Goal: Task Accomplishment & Management: Manage account settings

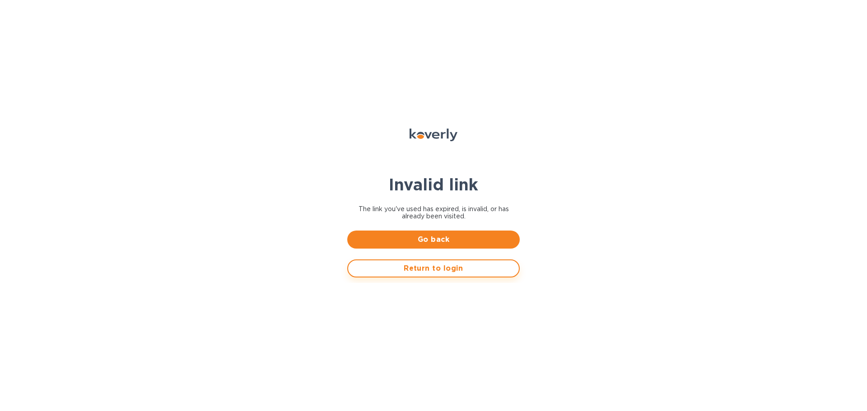
click at [451, 270] on span "Return to login" at bounding box center [433, 268] width 156 height 11
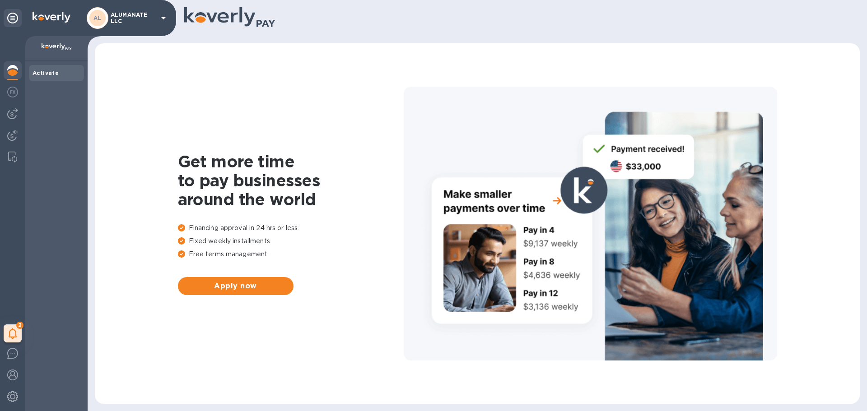
click at [56, 74] on b "Activate" at bounding box center [46, 73] width 26 height 7
click at [14, 92] on img at bounding box center [12, 92] width 11 height 11
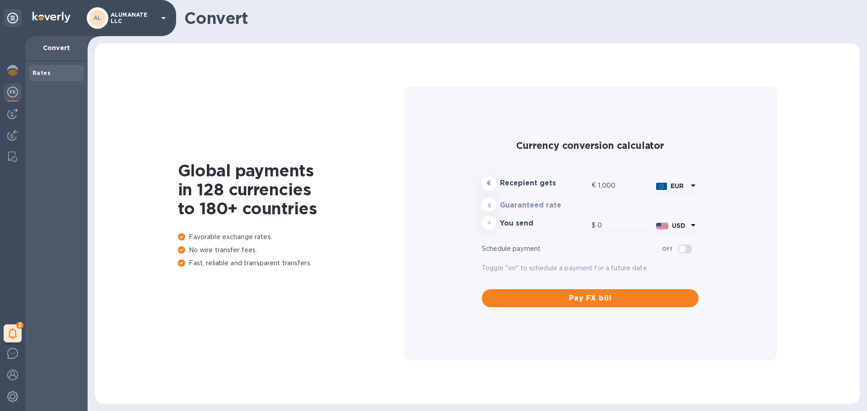
type input "1,177.15"
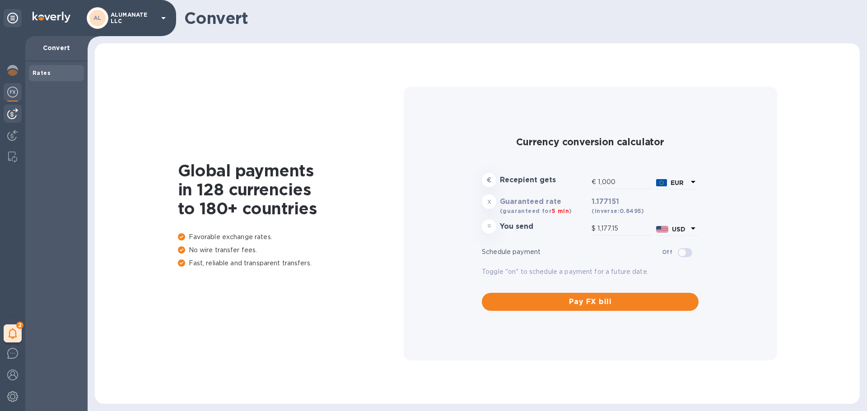
click at [15, 116] on img at bounding box center [12, 113] width 11 height 11
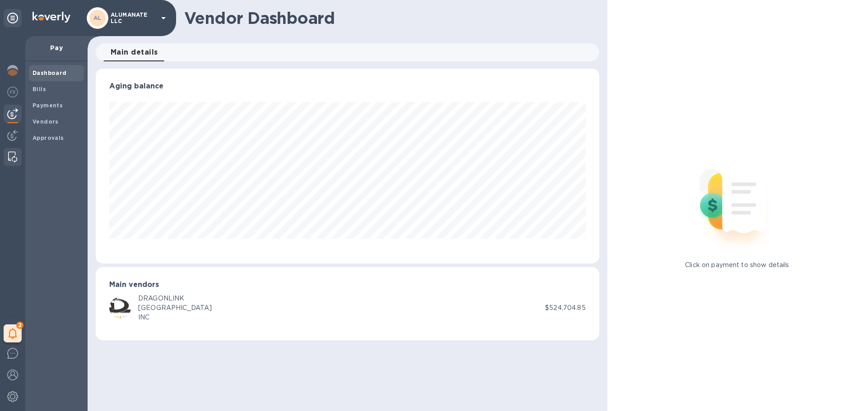
scroll to position [195, 503]
click at [15, 155] on img at bounding box center [12, 157] width 9 height 11
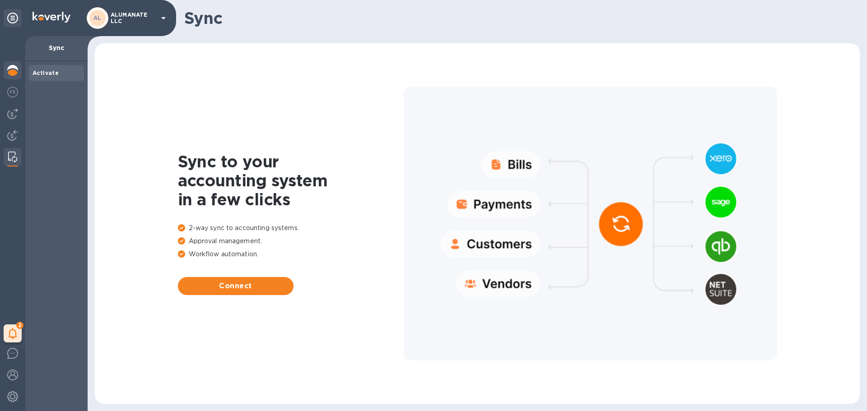
click at [13, 70] on img at bounding box center [12, 70] width 11 height 11
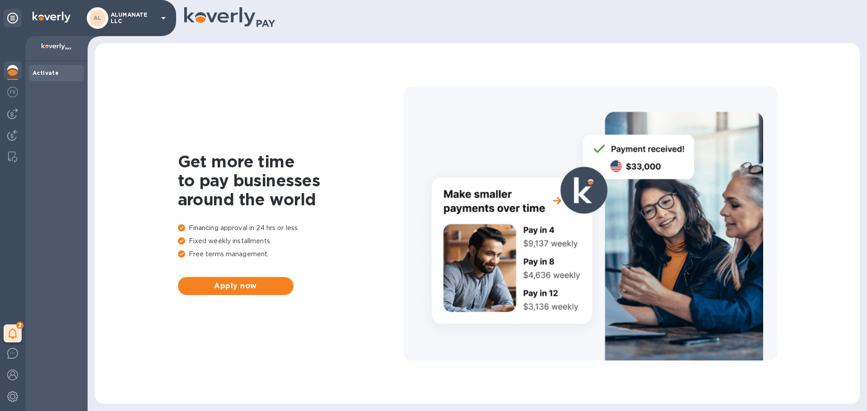
click at [157, 14] on div "AL ALUMANATE LLC" at bounding box center [128, 18] width 82 height 22
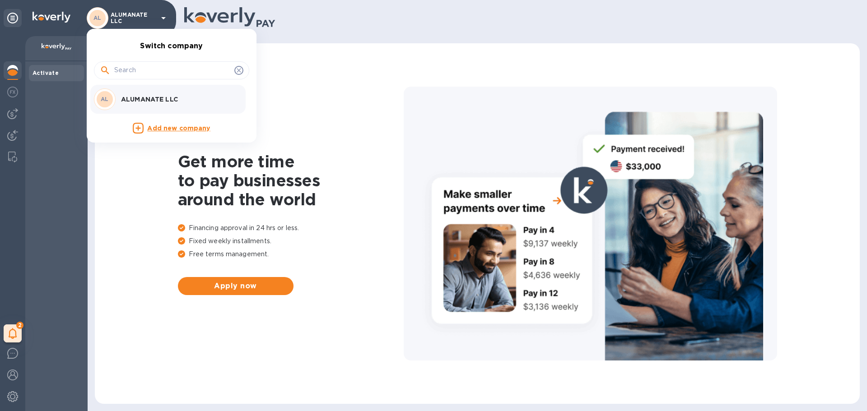
click at [8, 18] on div at bounding box center [433, 205] width 867 height 411
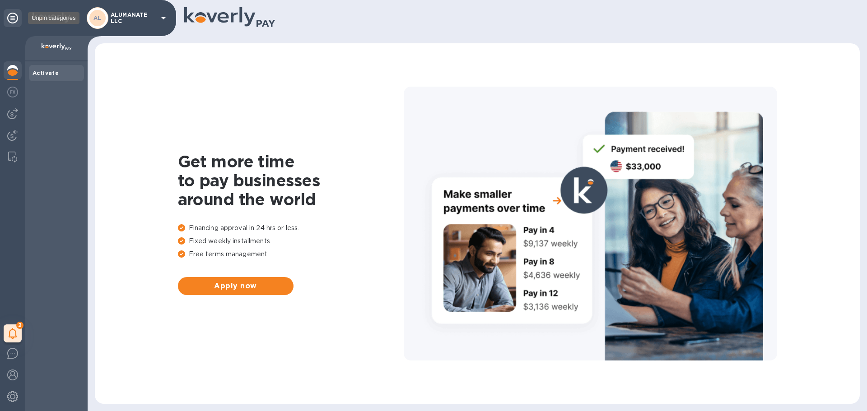
click at [9, 18] on icon at bounding box center [12, 18] width 11 height 11
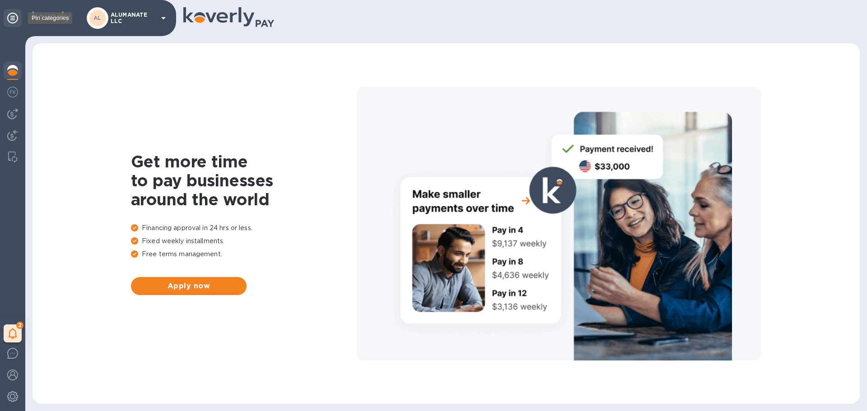
click at [9, 18] on icon at bounding box center [12, 18] width 11 height 11
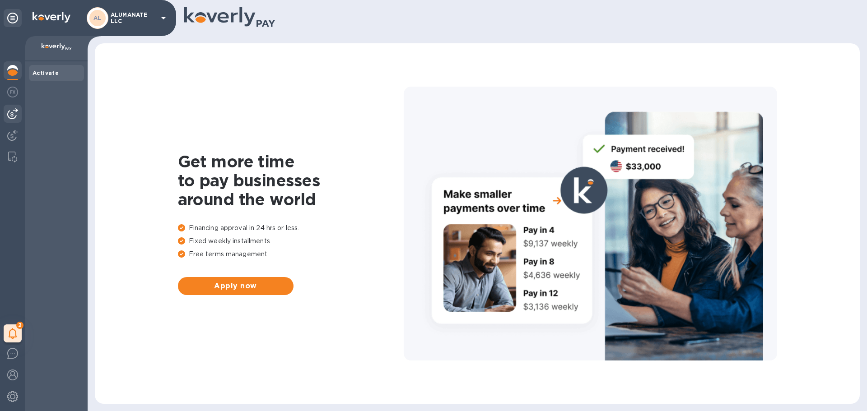
click at [14, 113] on img at bounding box center [12, 113] width 11 height 11
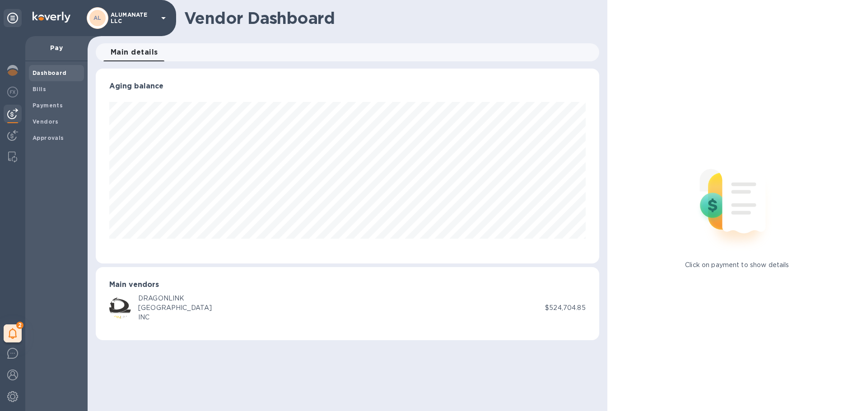
scroll to position [195, 503]
click at [12, 133] on img at bounding box center [12, 135] width 11 height 11
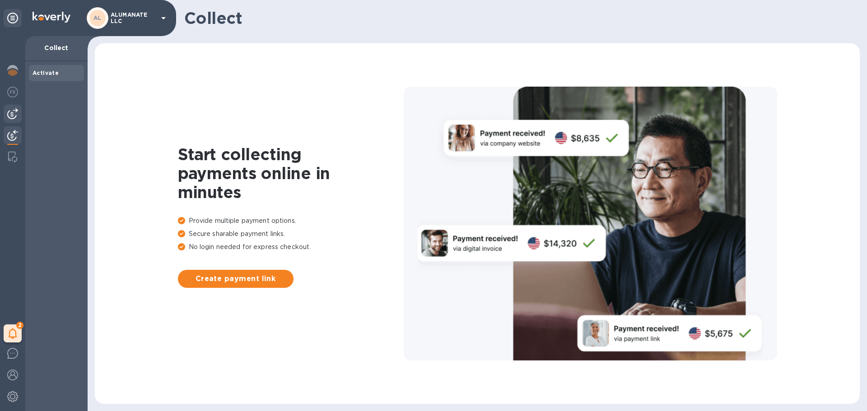
click at [11, 115] on img at bounding box center [12, 113] width 11 height 11
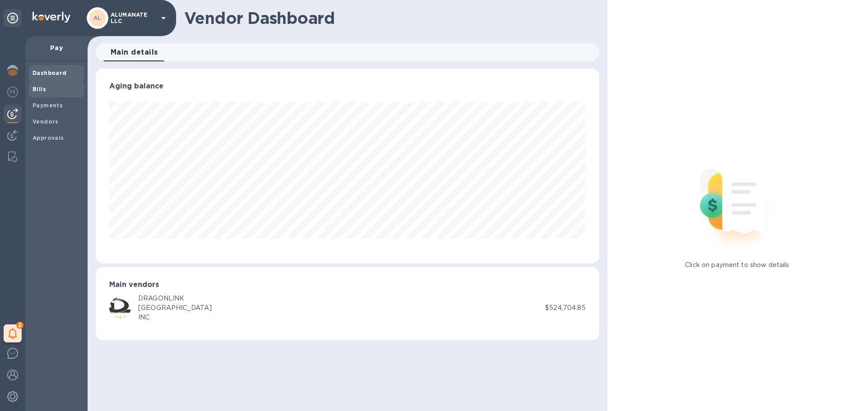
scroll to position [195, 503]
click at [47, 88] on span "Bills" at bounding box center [57, 89] width 48 height 9
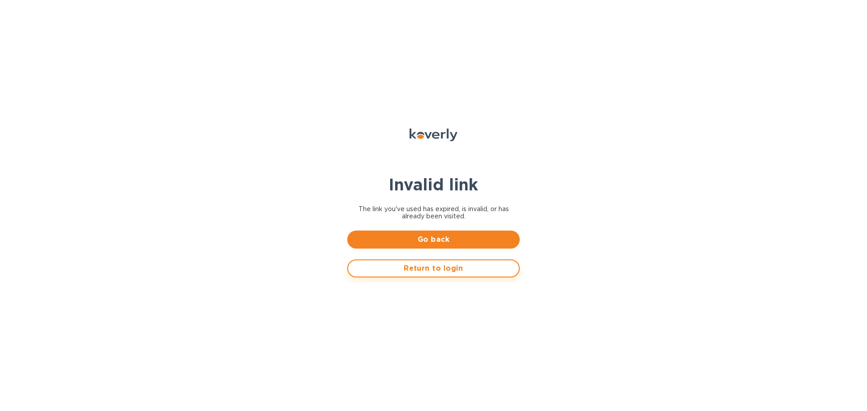
click at [482, 267] on span "Return to login" at bounding box center [433, 268] width 156 height 11
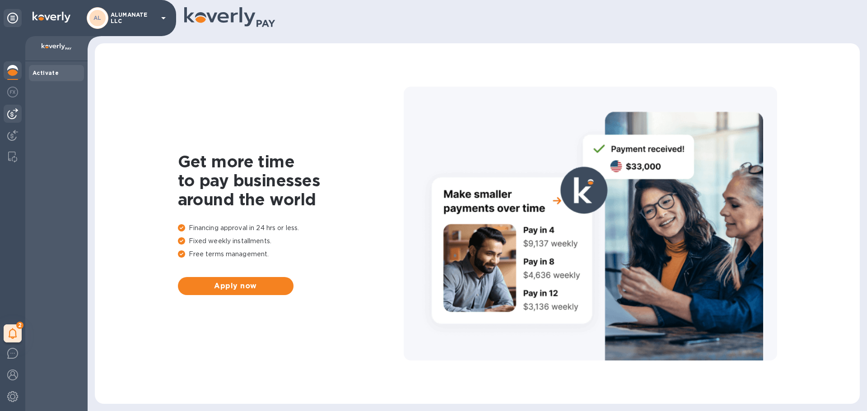
click at [15, 113] on img at bounding box center [12, 113] width 11 height 11
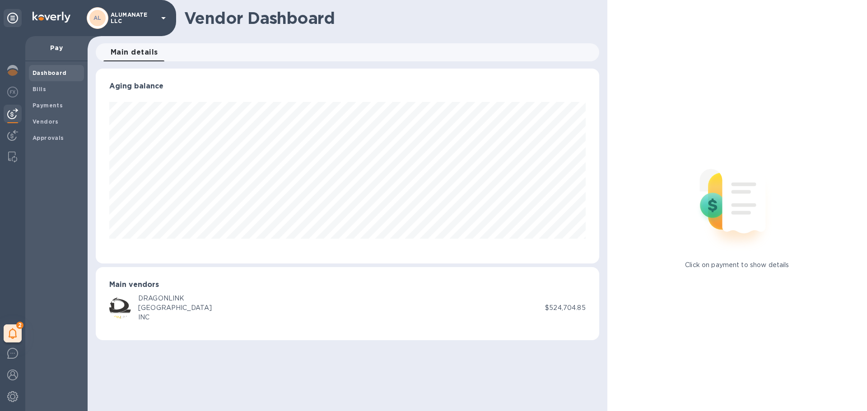
scroll to position [195, 503]
click at [44, 105] on b "Payments" at bounding box center [48, 105] width 30 height 7
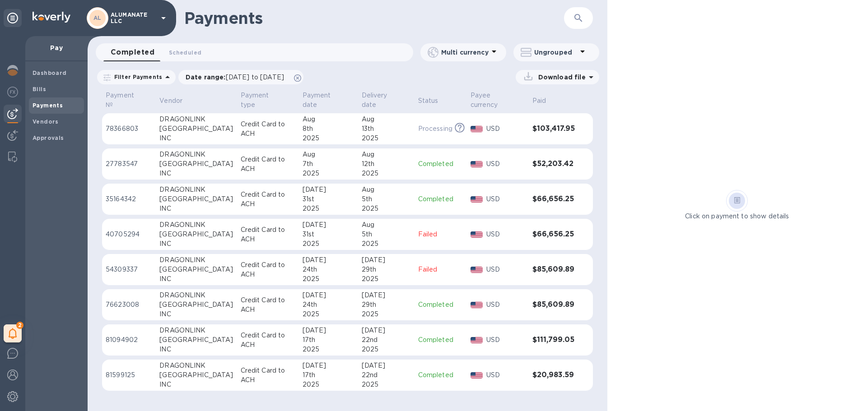
click at [203, 159] on div "[GEOGRAPHIC_DATA]" at bounding box center [196, 163] width 74 height 9
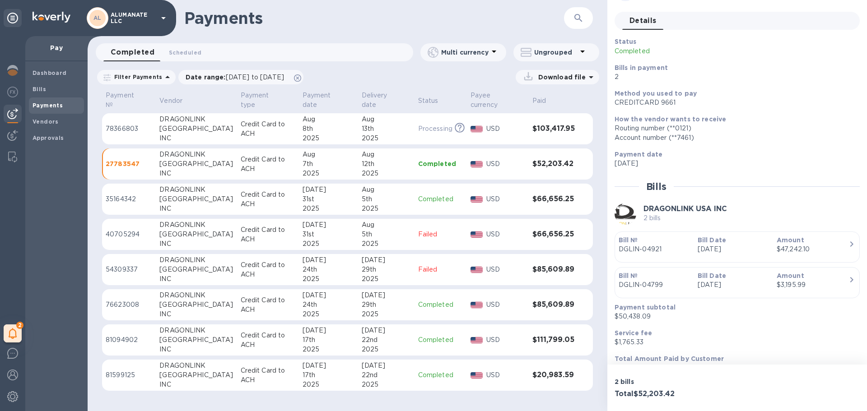
scroll to position [43, 0]
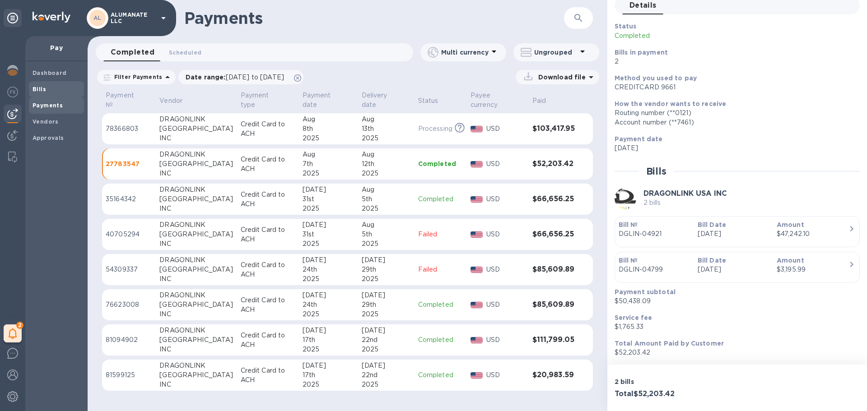
click at [43, 88] on b "Bills" at bounding box center [40, 89] width 14 height 7
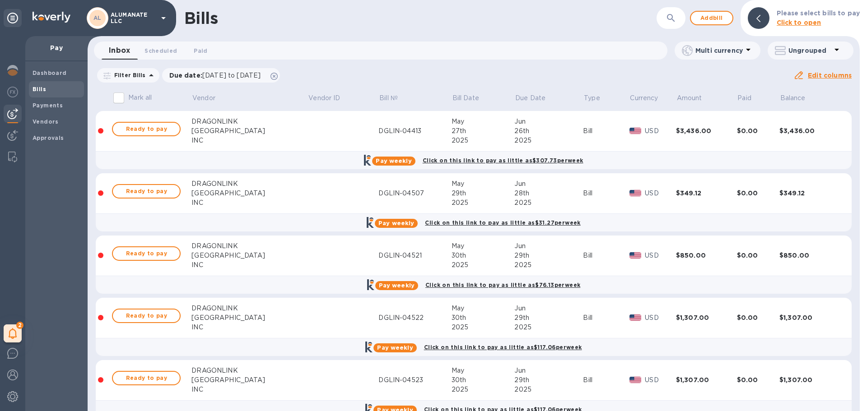
click at [121, 96] on input "Mark all" at bounding box center [118, 98] width 19 height 19
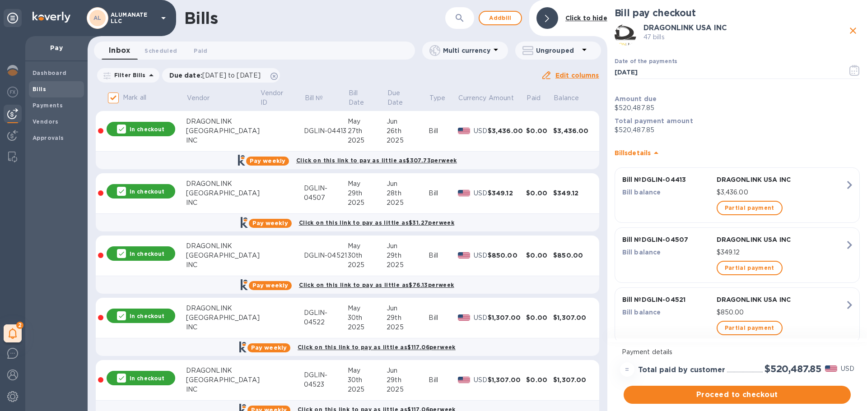
click at [115, 96] on input "Mark all" at bounding box center [113, 98] width 19 height 19
checkbox input "false"
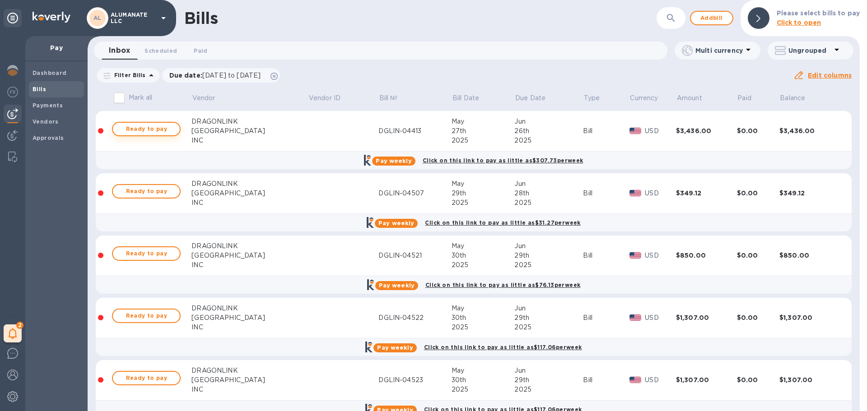
click at [150, 131] on span "Ready to pay" at bounding box center [146, 129] width 52 height 11
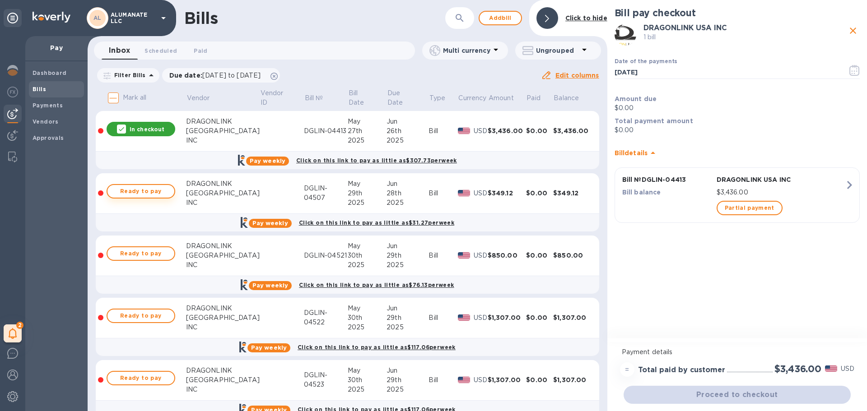
click at [155, 195] on span "Ready to pay" at bounding box center [141, 191] width 52 height 11
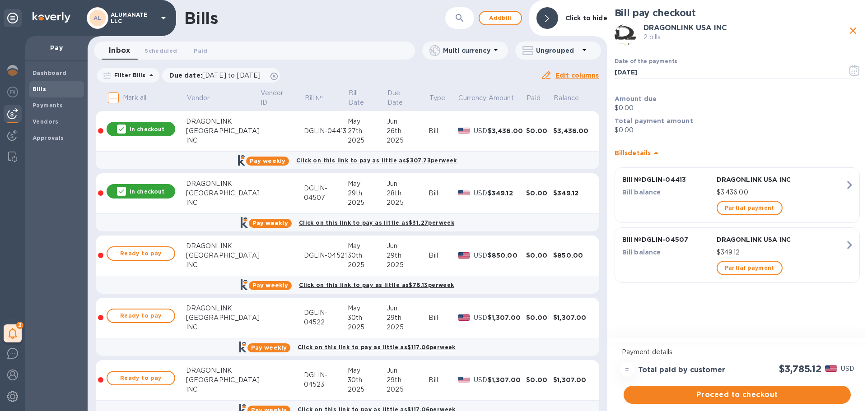
click at [159, 253] on span "Ready to pay" at bounding box center [141, 253] width 52 height 11
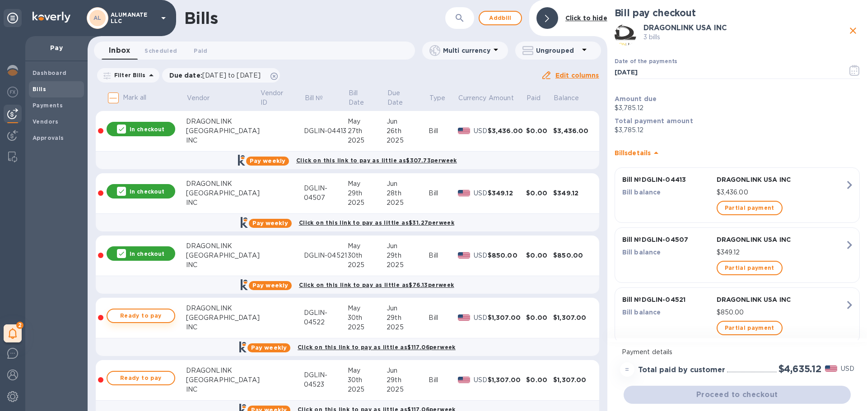
click at [159, 315] on span "Ready to pay" at bounding box center [141, 316] width 52 height 11
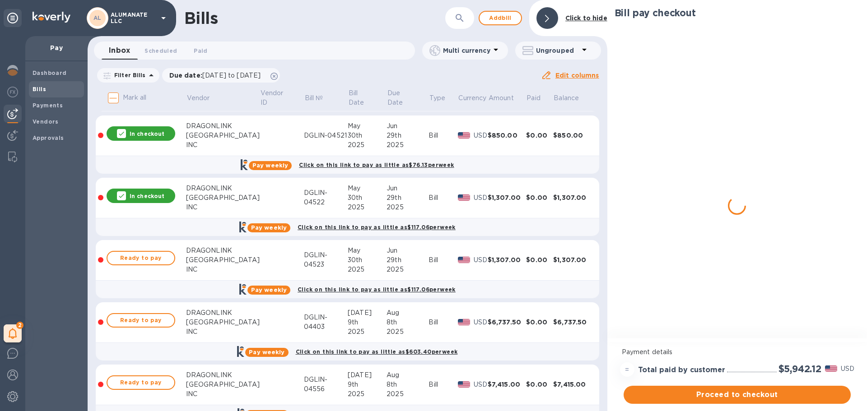
scroll to position [135, 0]
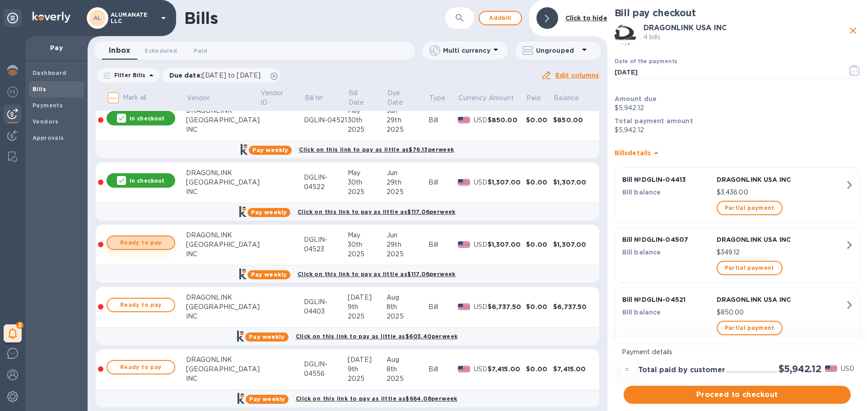
click at [164, 240] on span "Ready to pay" at bounding box center [141, 243] width 52 height 11
click at [148, 310] on span "Ready to pay" at bounding box center [141, 305] width 52 height 11
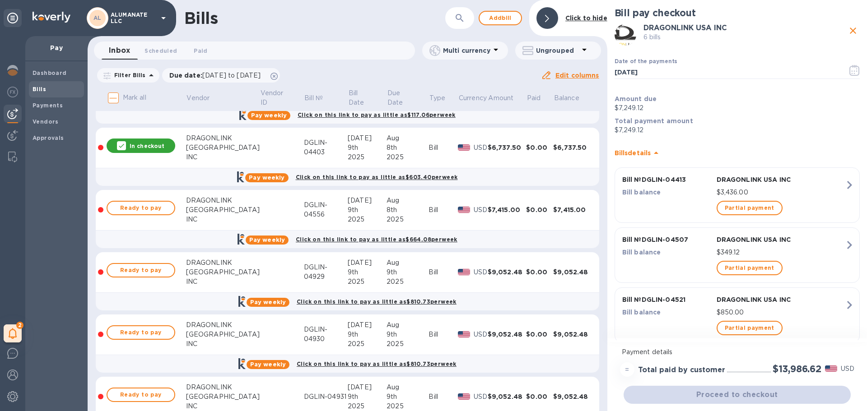
scroll to position [316, 0]
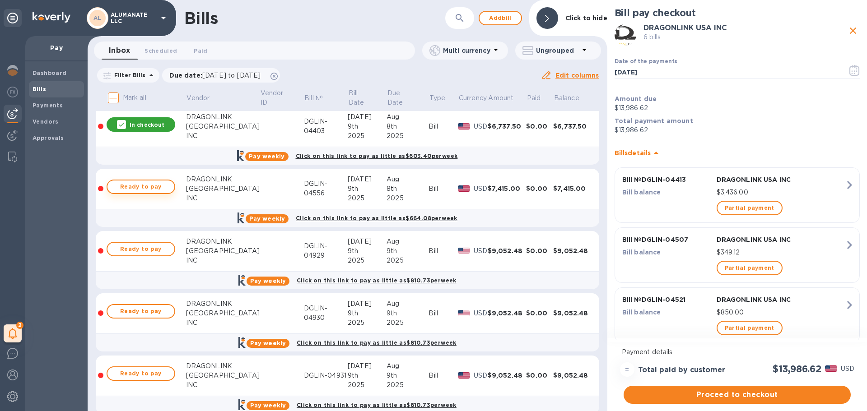
click at [145, 187] on span "Ready to pay" at bounding box center [141, 187] width 52 height 11
click at [140, 251] on span "Ready to pay" at bounding box center [141, 249] width 52 height 11
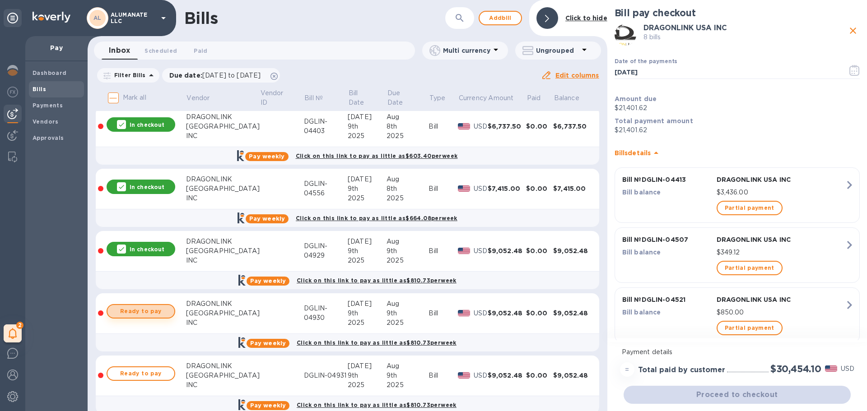
click at [145, 310] on span "Ready to pay" at bounding box center [141, 311] width 52 height 11
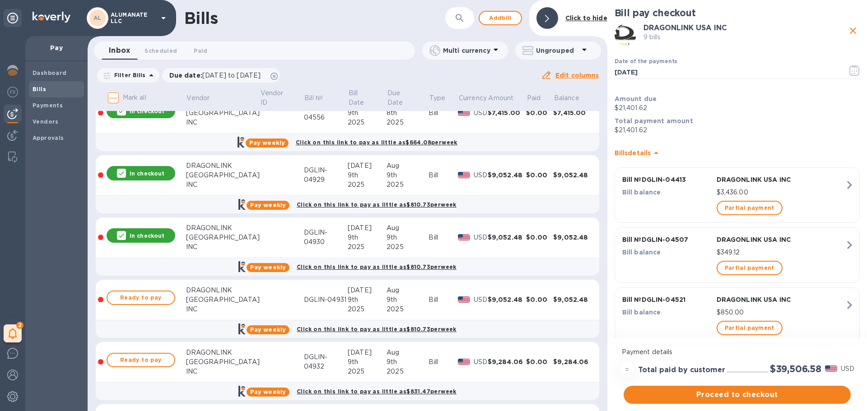
scroll to position [497, 0]
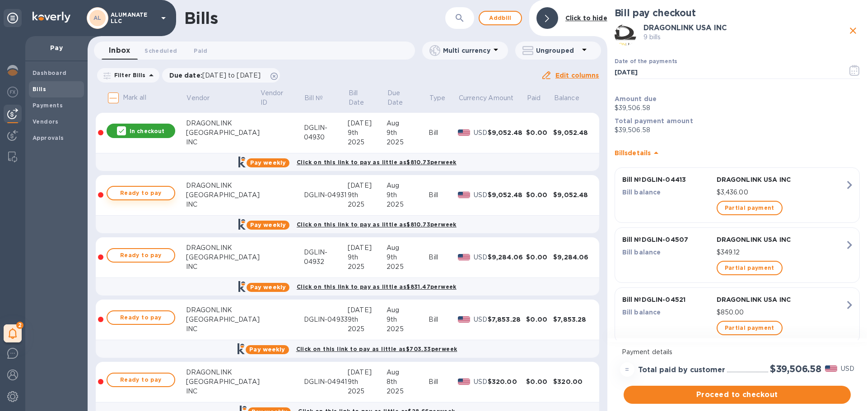
click at [155, 194] on span "Ready to pay" at bounding box center [141, 193] width 52 height 11
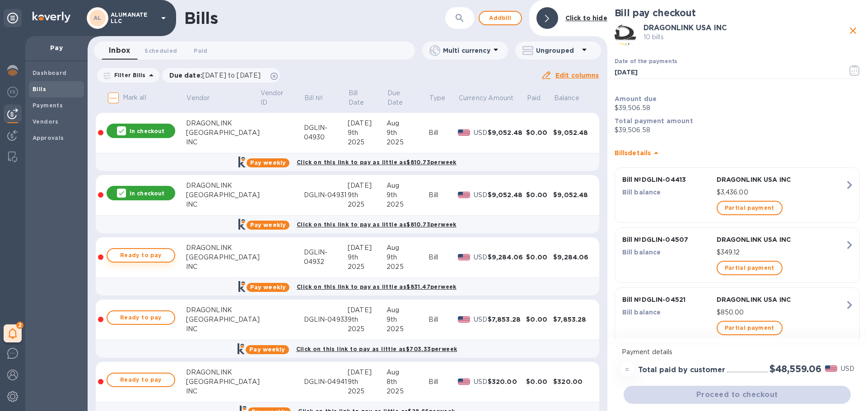
click at [146, 259] on span "Ready to pay" at bounding box center [141, 255] width 52 height 11
click at [146, 317] on span "Ready to pay" at bounding box center [141, 318] width 52 height 11
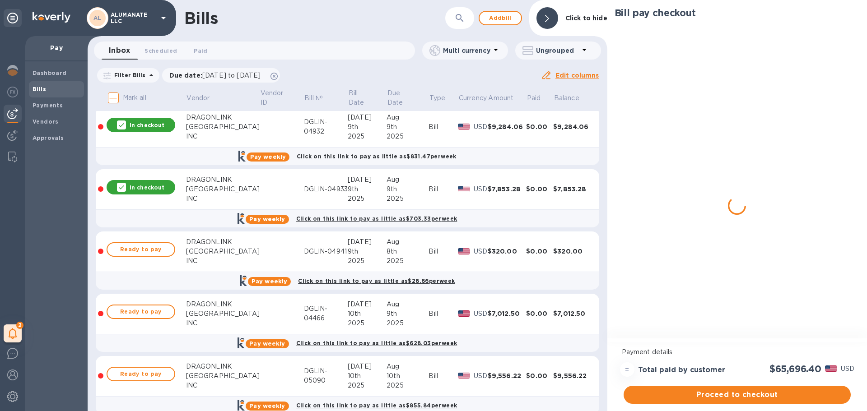
scroll to position [632, 0]
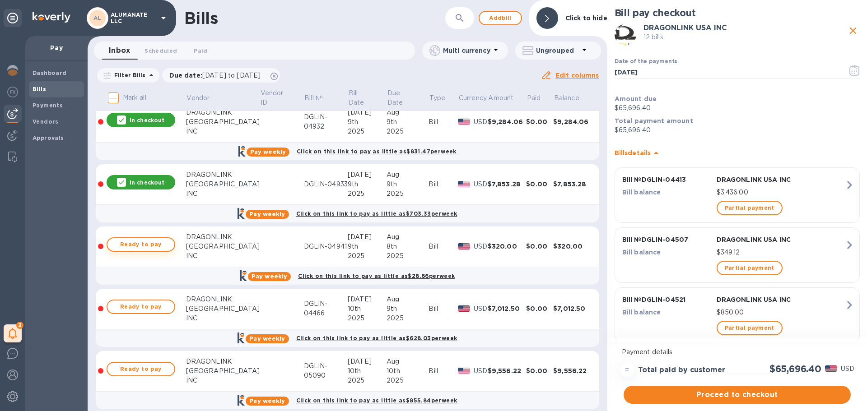
click at [157, 247] on span "Ready to pay" at bounding box center [141, 244] width 52 height 11
click at [149, 303] on span "Ready to pay" at bounding box center [141, 307] width 52 height 11
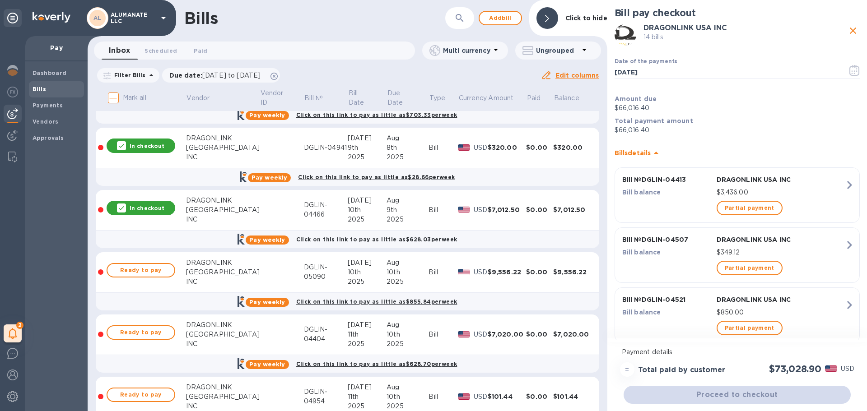
scroll to position [768, 0]
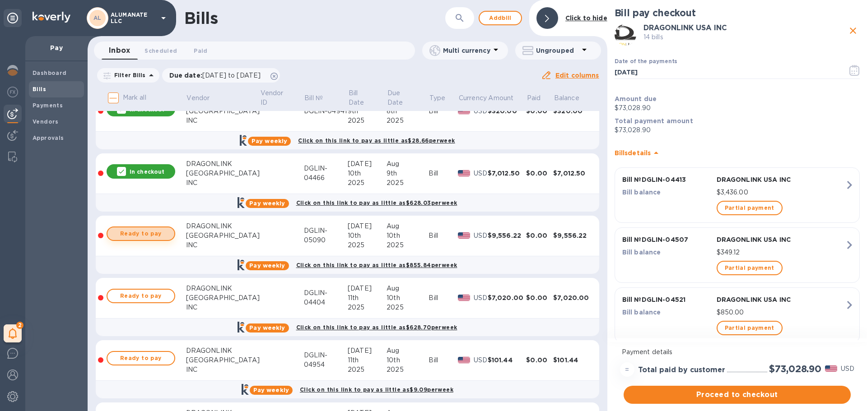
click at [133, 235] on span "Ready to pay" at bounding box center [141, 234] width 52 height 11
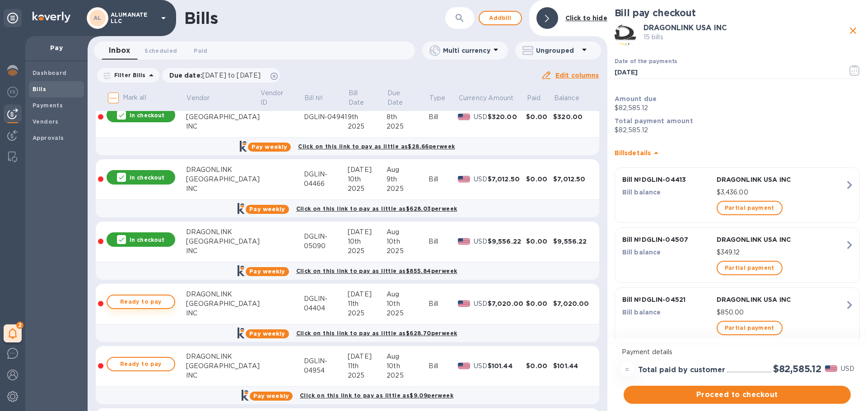
scroll to position [813, 0]
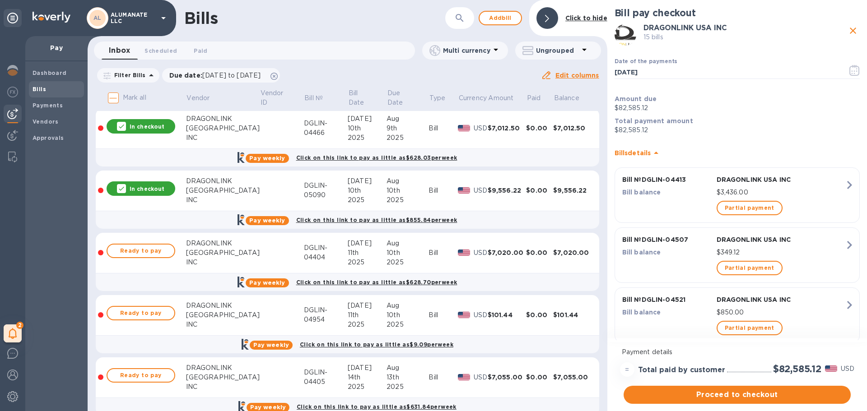
click at [145, 187] on p "In checkout" at bounding box center [147, 189] width 35 height 8
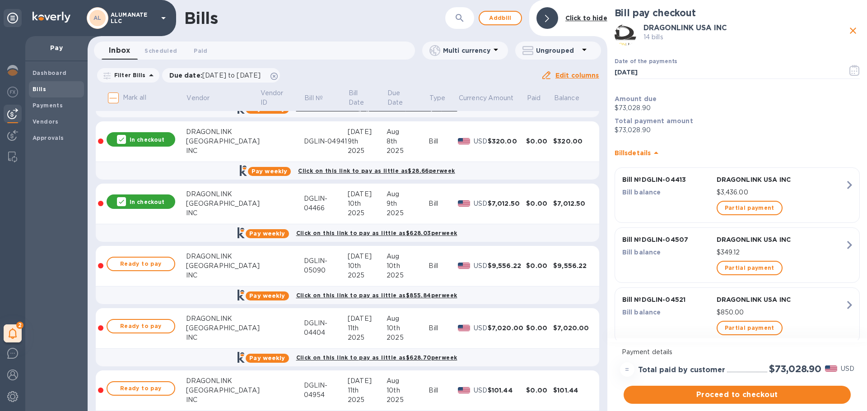
scroll to position [723, 0]
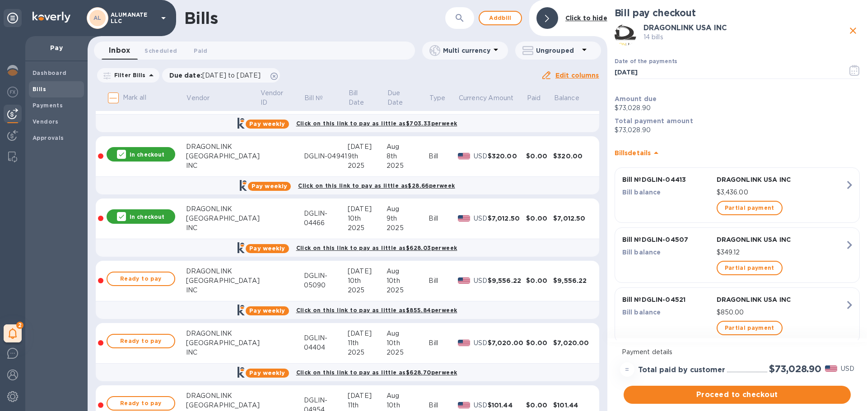
click at [146, 219] on p "In checkout" at bounding box center [147, 217] width 35 height 8
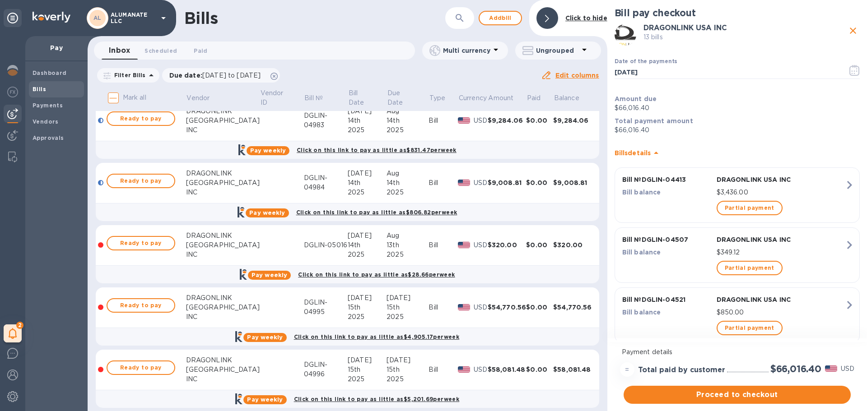
scroll to position [1265, 0]
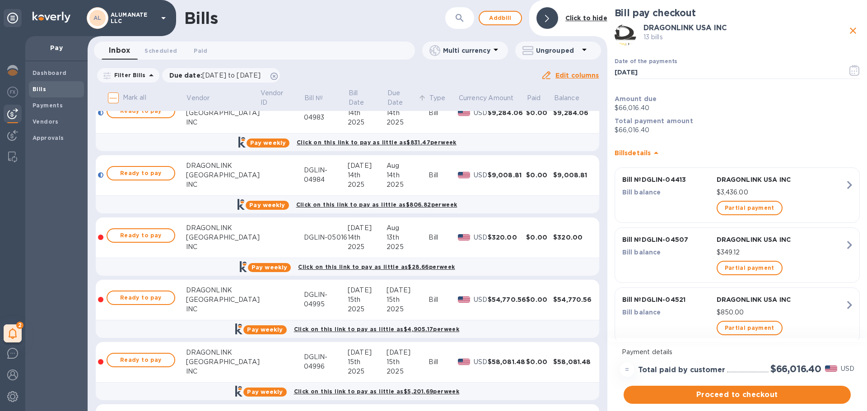
click at [387, 96] on p "Due Date" at bounding box center [401, 98] width 29 height 19
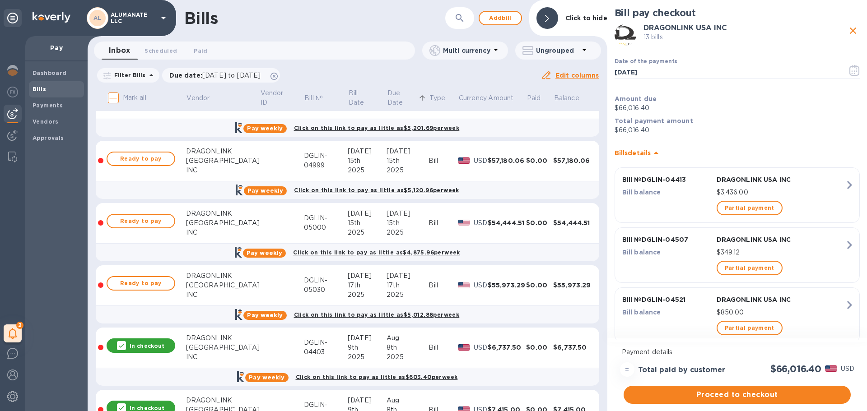
scroll to position [361, 0]
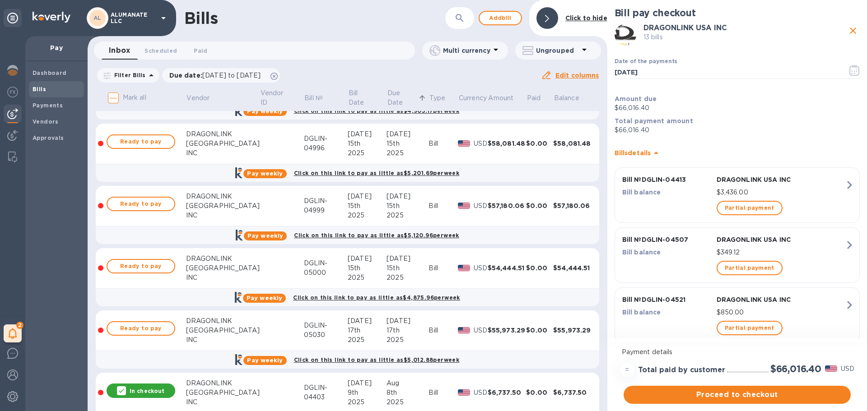
click at [850, 31] on icon "close" at bounding box center [853, 31] width 6 height 6
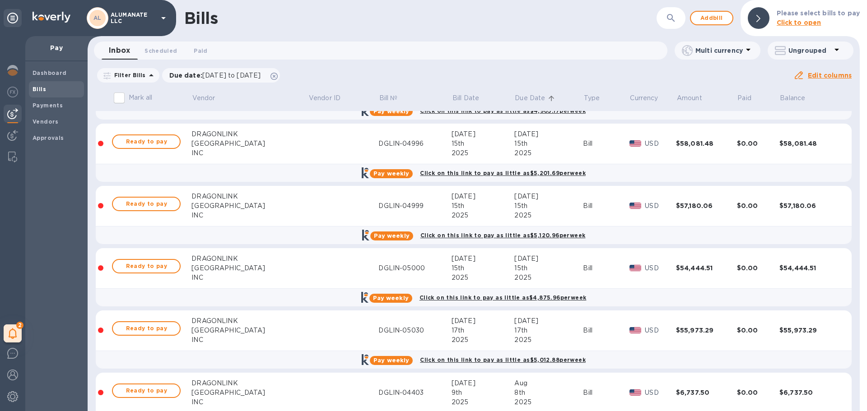
click at [50, 89] on span "Bills" at bounding box center [57, 89] width 48 height 9
click at [53, 73] on b "Dashboard" at bounding box center [50, 73] width 34 height 7
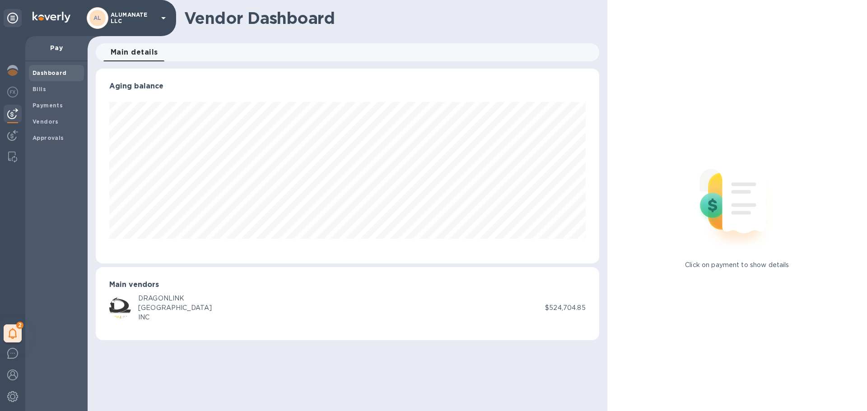
scroll to position [195, 503]
